Goal: Task Accomplishment & Management: Manage account settings

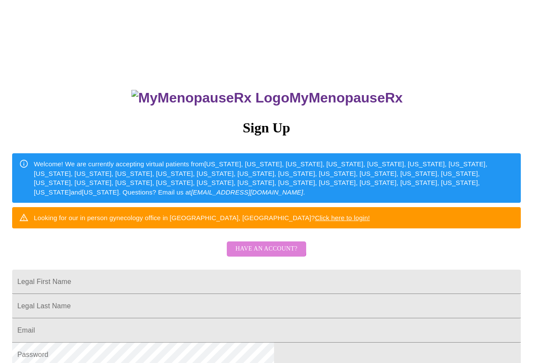
click at [261, 254] on span "Have an account?" at bounding box center [267, 248] width 62 height 11
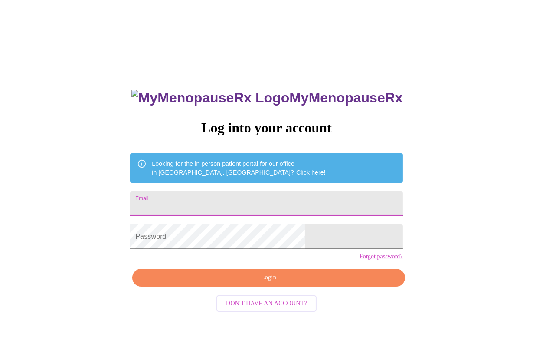
click at [209, 199] on input "Email" at bounding box center [266, 203] width 273 height 24
type input "[EMAIL_ADDRESS][DOMAIN_NAME]"
click at [230, 253] on form "Password" at bounding box center [266, 236] width 273 height 33
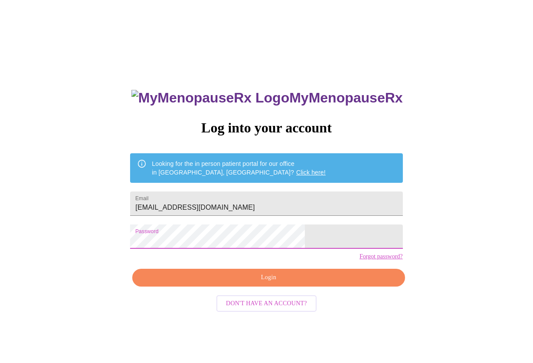
click at [273, 283] on span "Login" at bounding box center [268, 277] width 253 height 11
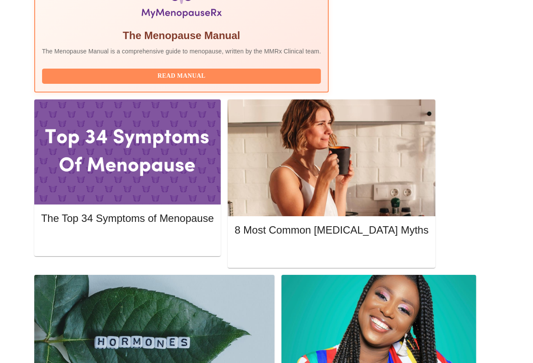
scroll to position [347, 0]
